Goal: Check status: Check status

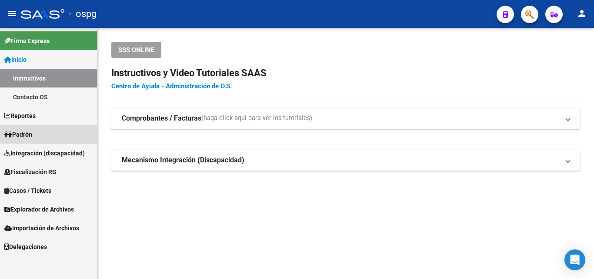
click at [27, 134] on span "Padrón" at bounding box center [18, 135] width 28 height 10
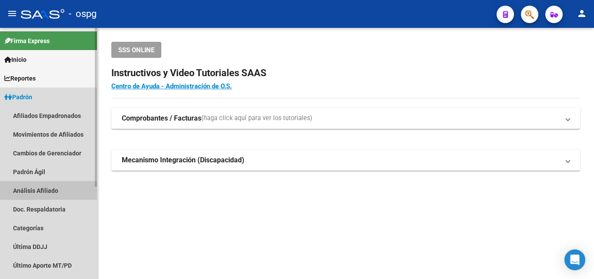
click at [29, 192] on link "Análisis Afiliado" at bounding box center [48, 190] width 97 height 19
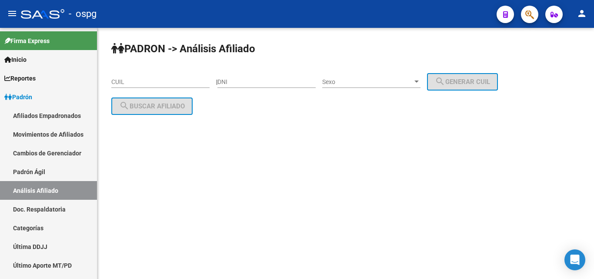
click at [117, 80] on input "CUIL" at bounding box center [160, 81] width 98 height 7
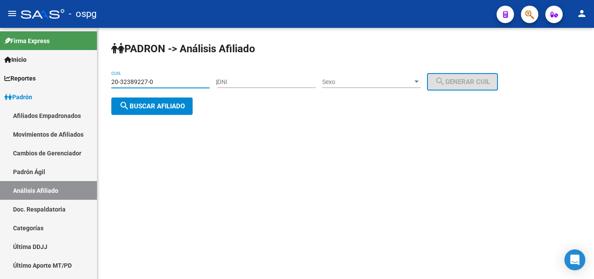
type input "20-32389227-0"
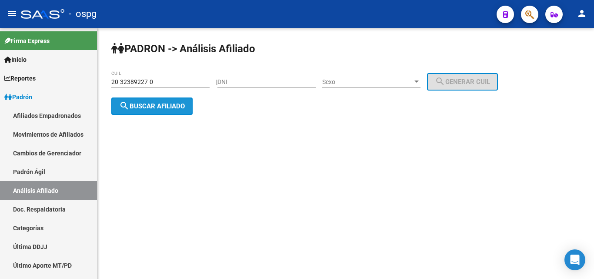
click at [180, 102] on span "search Buscar afiliado" at bounding box center [152, 106] width 66 height 8
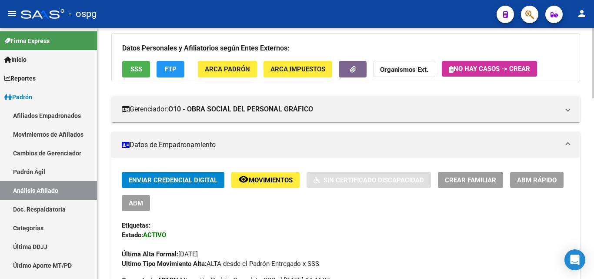
scroll to position [87, 0]
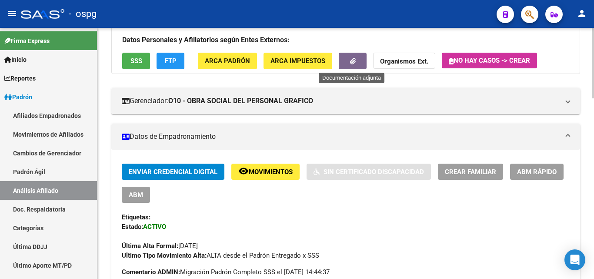
click at [355, 62] on icon "button" at bounding box center [353, 61] width 6 height 7
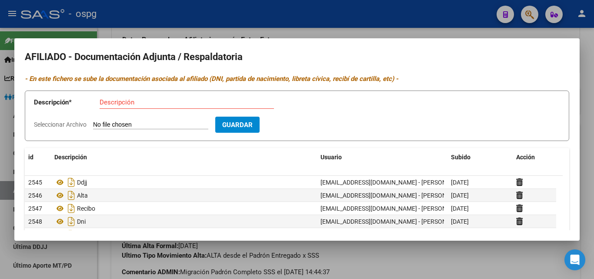
click at [273, 36] on div at bounding box center [297, 139] width 594 height 279
